Goal: Task Accomplishment & Management: Use online tool/utility

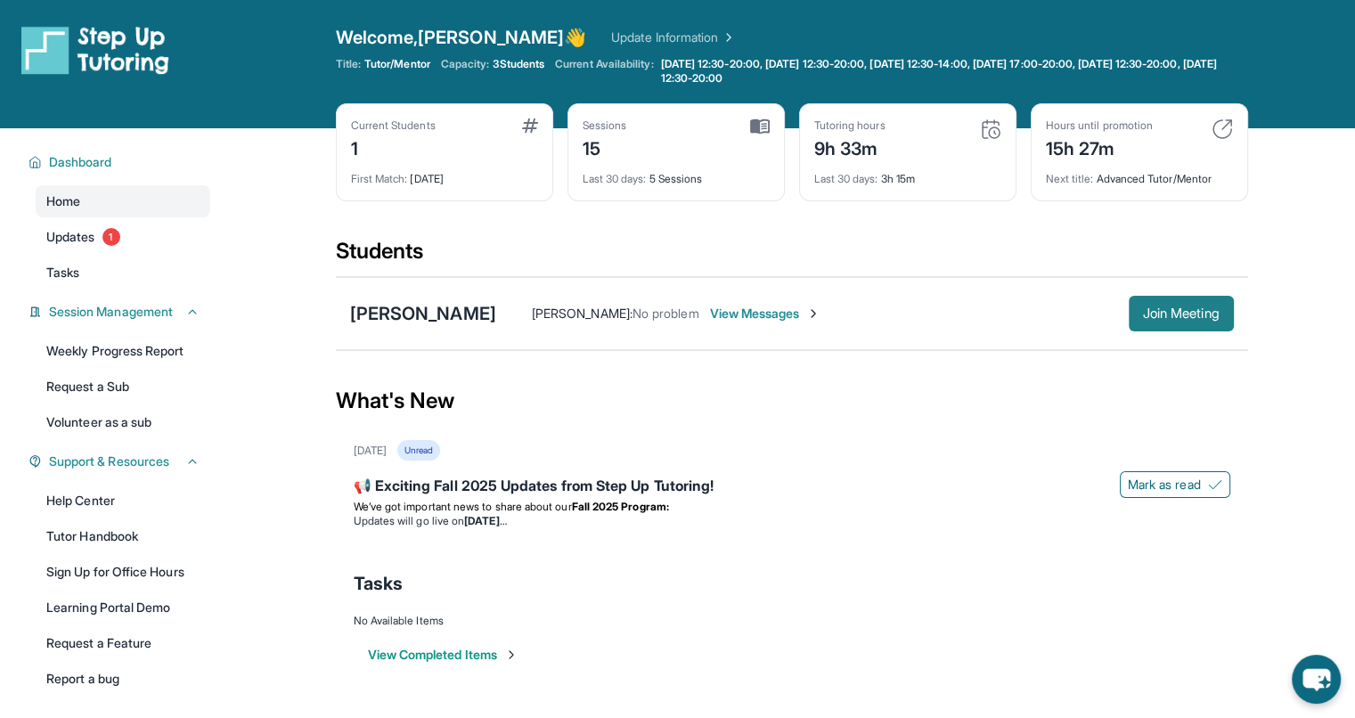
click at [1223, 311] on button "Join Meeting" at bounding box center [1181, 314] width 105 height 36
click at [1167, 325] on button "Join Meeting" at bounding box center [1181, 314] width 105 height 36
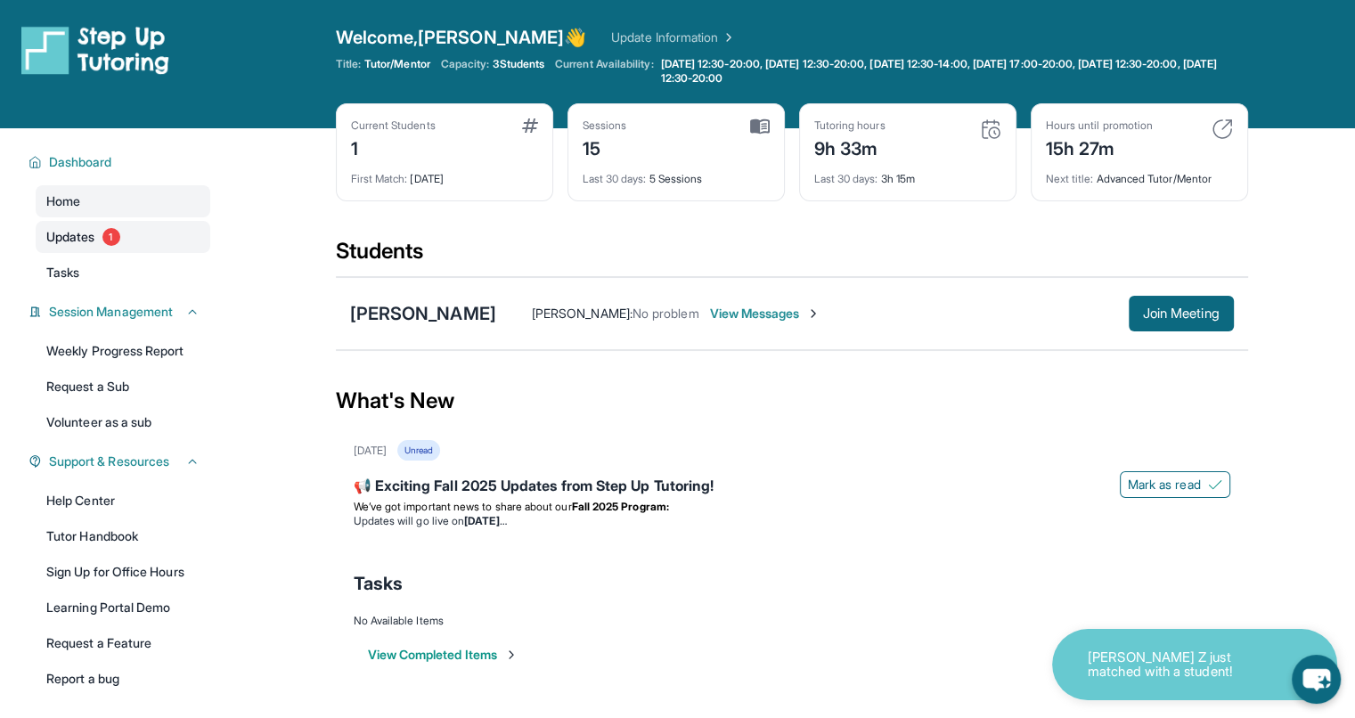
click at [86, 234] on span "Updates" at bounding box center [70, 237] width 49 height 18
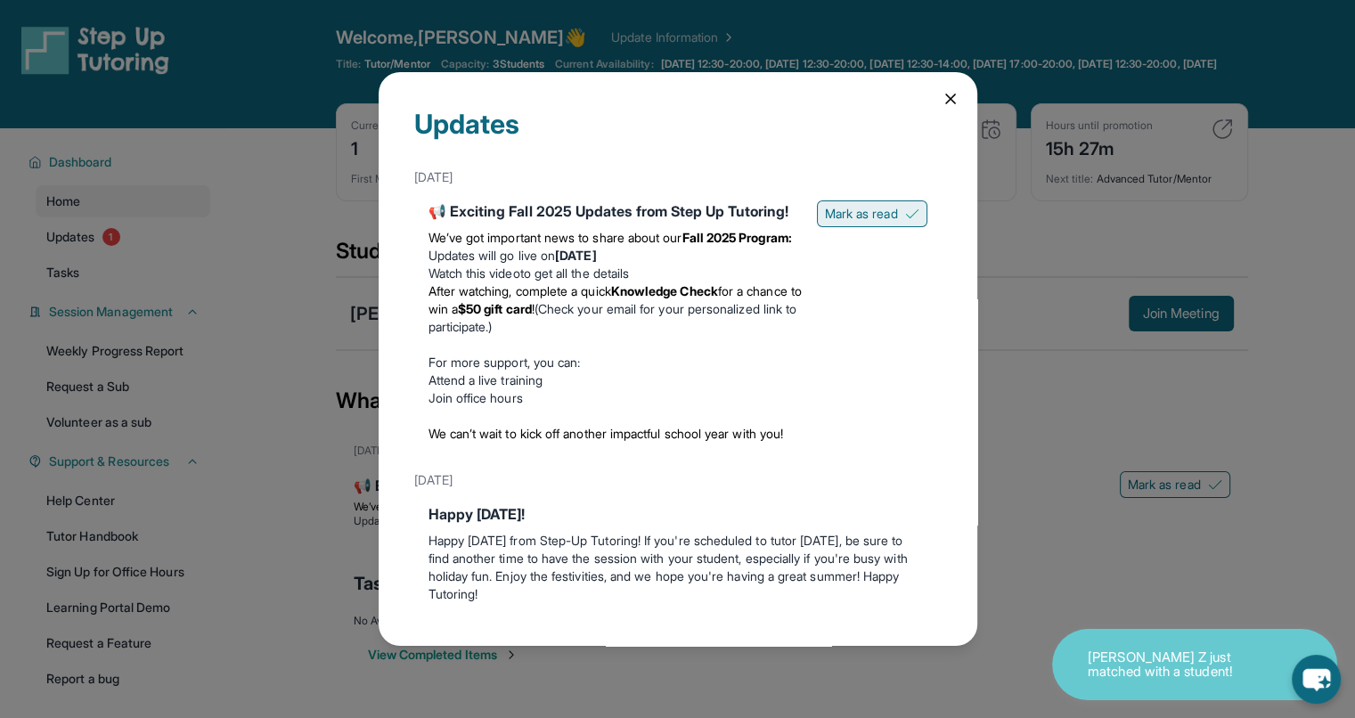
click at [850, 218] on span "Mark as read" at bounding box center [861, 214] width 73 height 18
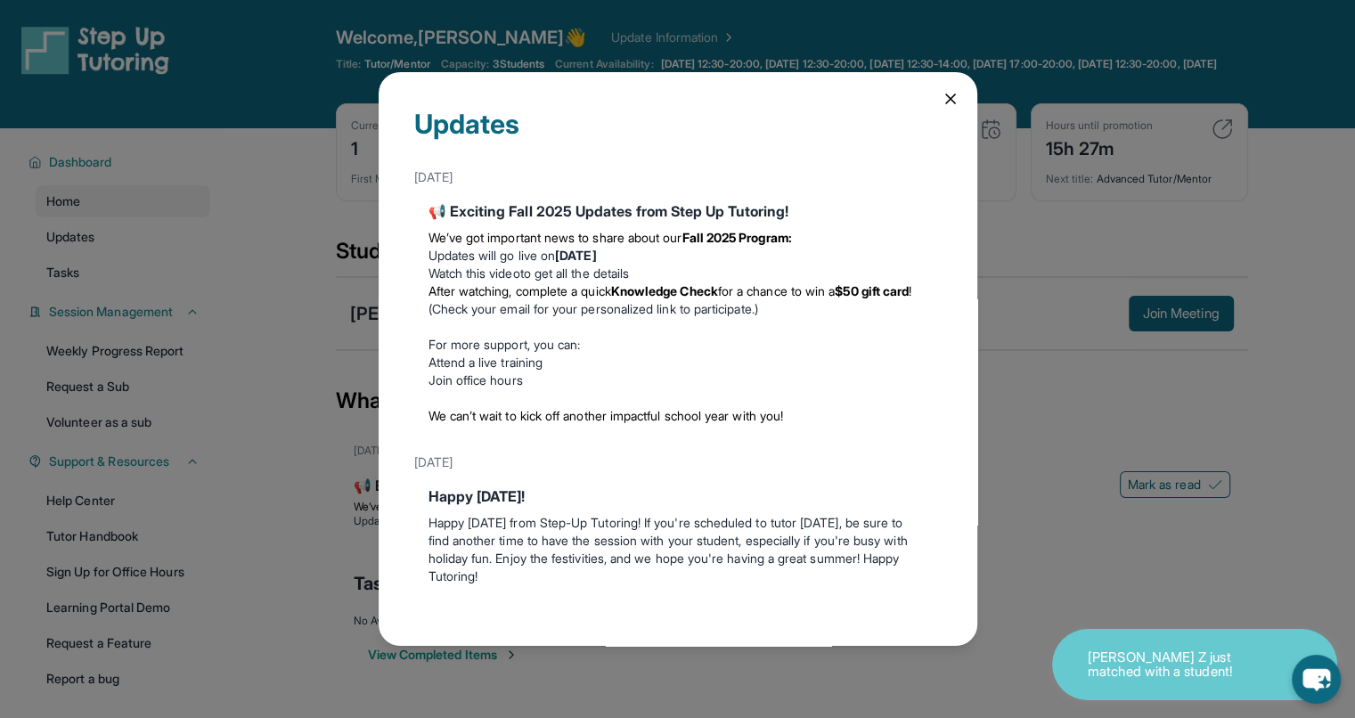
click at [942, 105] on icon at bounding box center [951, 99] width 18 height 18
